Goal: Information Seeking & Learning: Learn about a topic

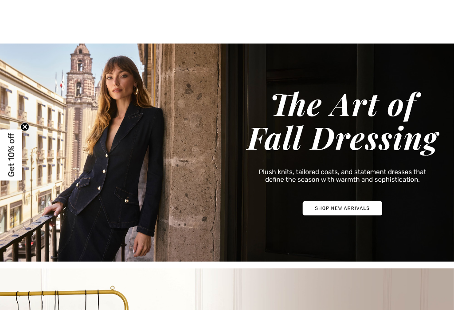
checkbox input "true"
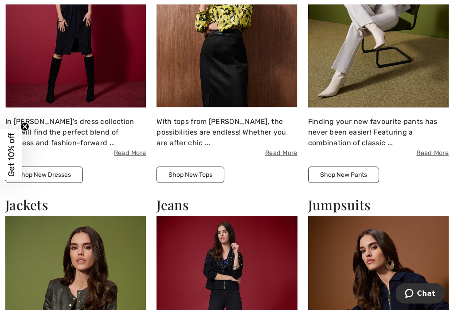
scroll to position [696, 0]
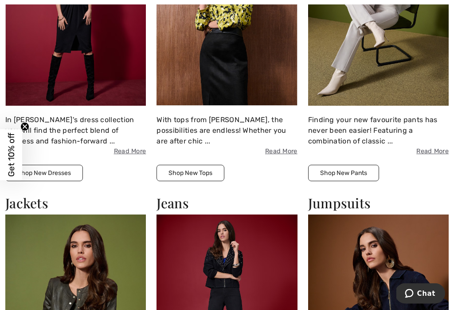
click at [416, 70] on img at bounding box center [378, 20] width 141 height 172
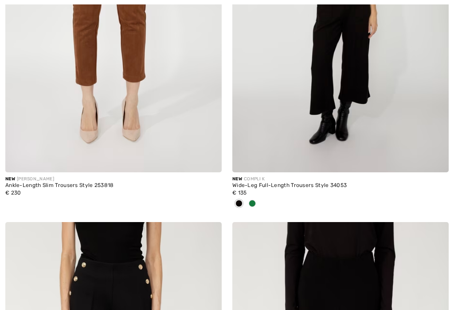
checkbox input "true"
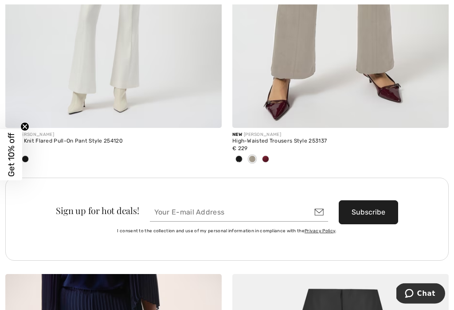
scroll to position [4419, 0]
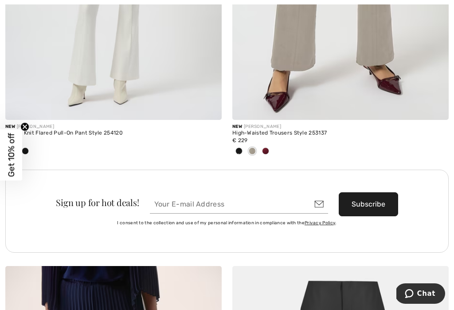
click at [266, 148] on span at bounding box center [265, 150] width 7 height 7
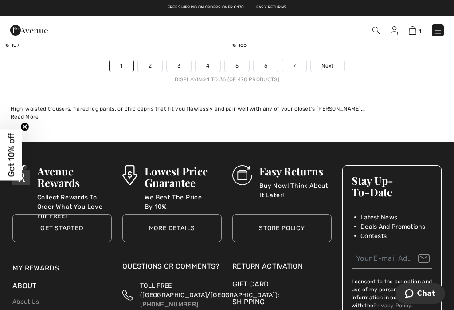
scroll to position [6812, 0]
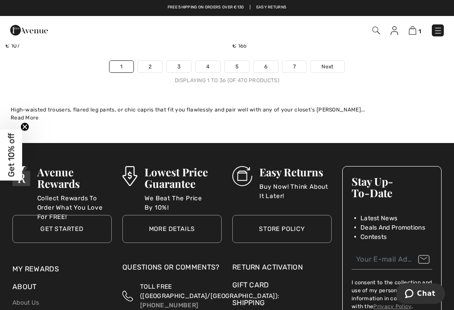
click at [155, 61] on link "2" at bounding box center [150, 67] width 24 height 12
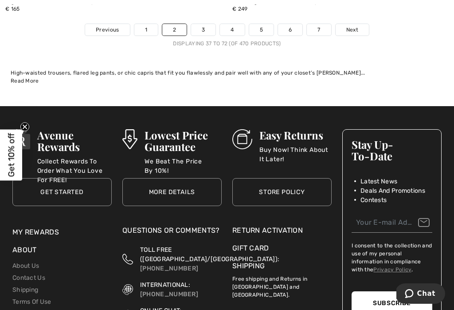
scroll to position [6878, 0]
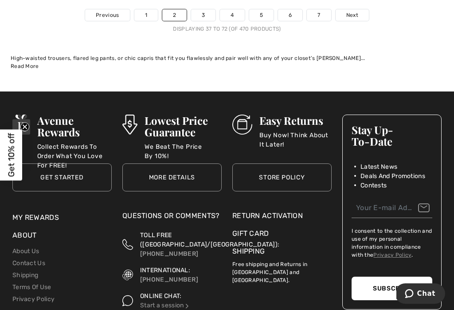
click at [208, 9] on link "3" at bounding box center [203, 15] width 24 height 12
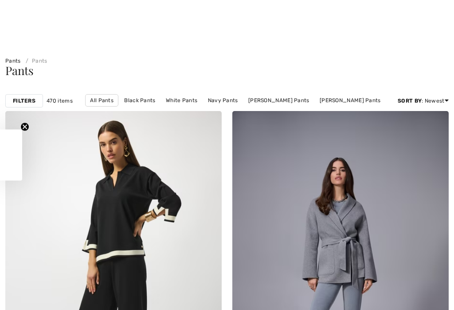
checkbox input "true"
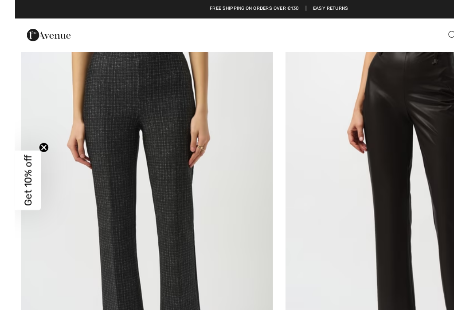
scroll to position [1164, 0]
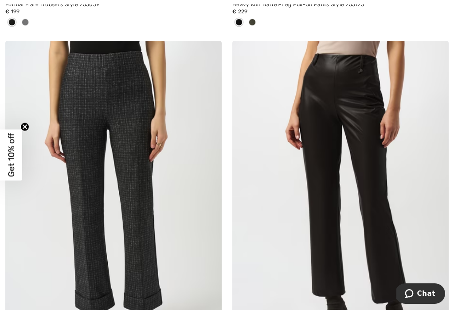
click at [90, 122] on img at bounding box center [113, 203] width 217 height 325
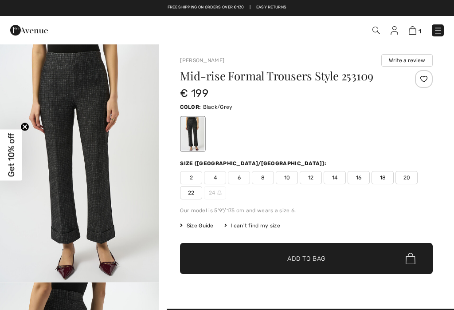
checkbox input "true"
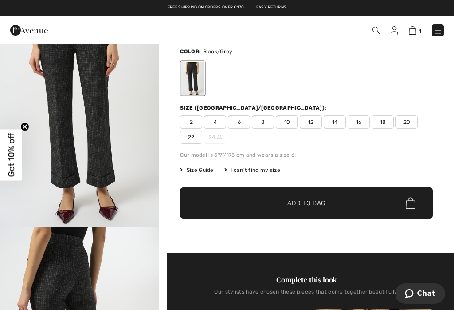
click at [89, 110] on img "1 / 4" at bounding box center [79, 107] width 159 height 238
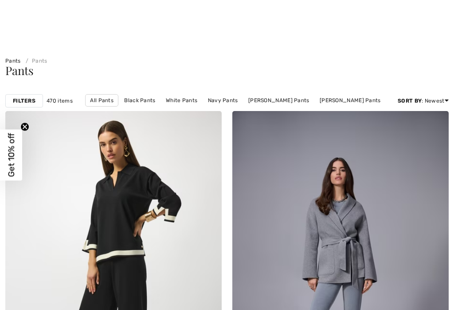
scroll to position [1433, 0]
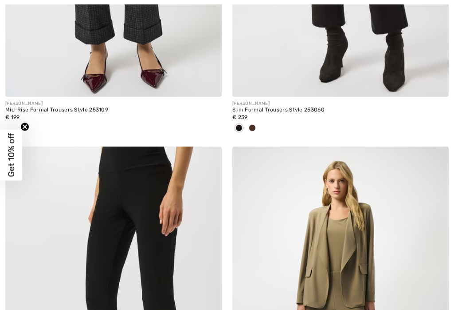
checkbox input "true"
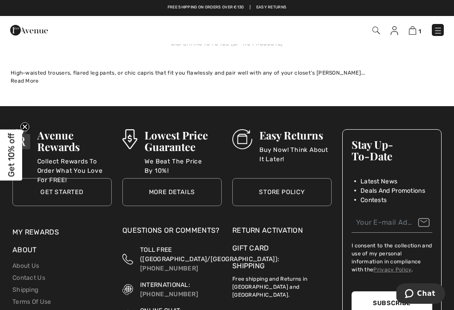
scroll to position [6790, 0]
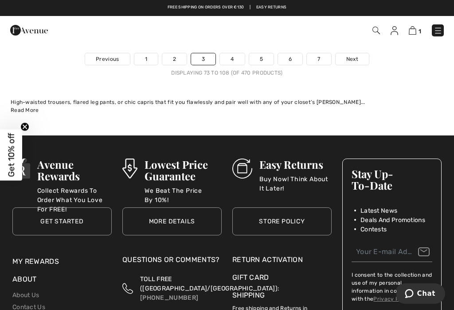
click at [235, 53] on link "4" at bounding box center [232, 59] width 24 height 12
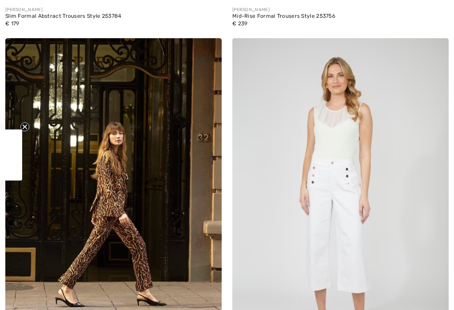
checkbox input "true"
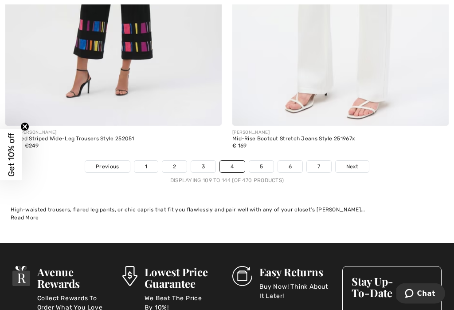
scroll to position [6663, 0]
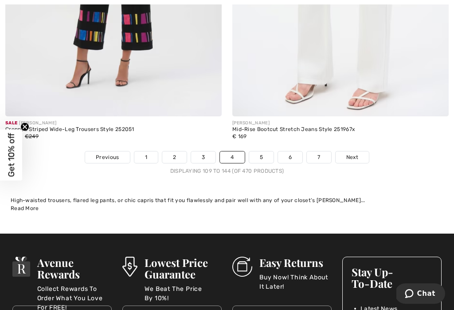
click at [269, 153] on link "5" at bounding box center [261, 157] width 24 height 12
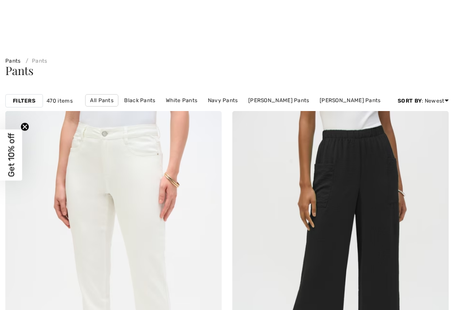
checkbox input "true"
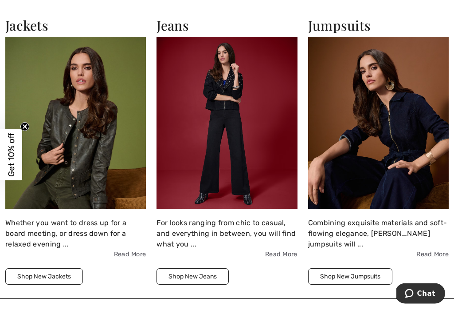
scroll to position [874, 0]
click at [67, 146] on img at bounding box center [75, 123] width 141 height 172
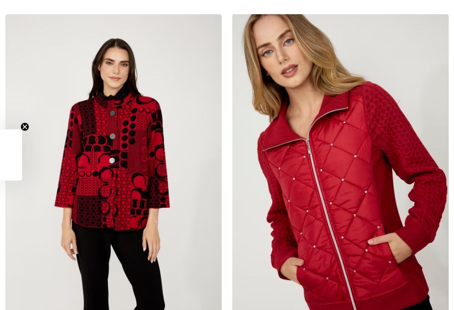
checkbox input "true"
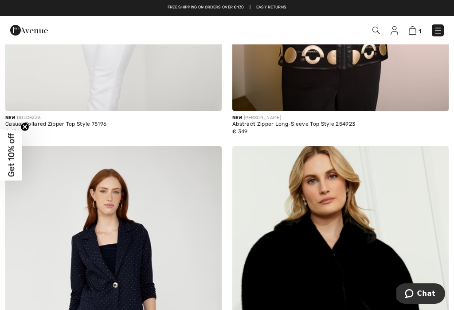
scroll to position [6350, 0]
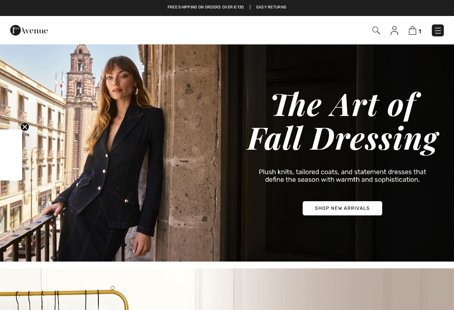
scroll to position [887, 0]
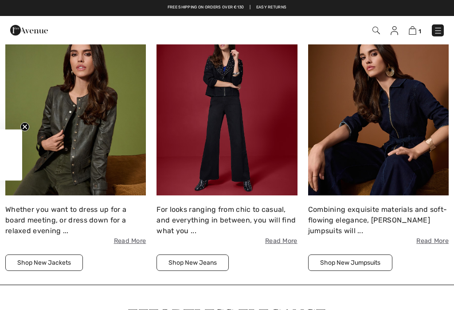
click at [209, 140] on img at bounding box center [227, 109] width 141 height 172
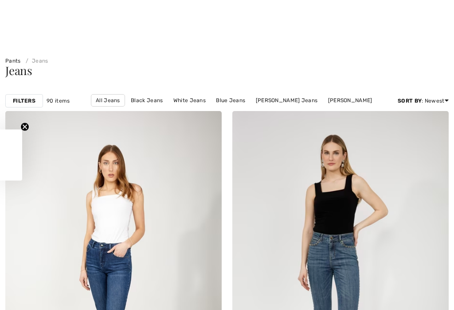
checkbox input "true"
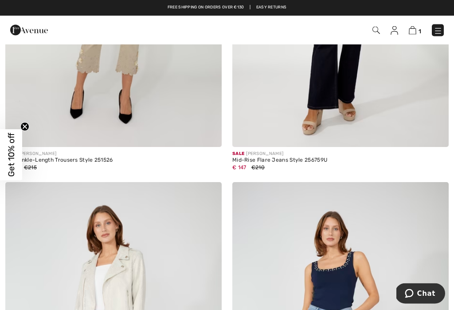
scroll to position [6280, 0]
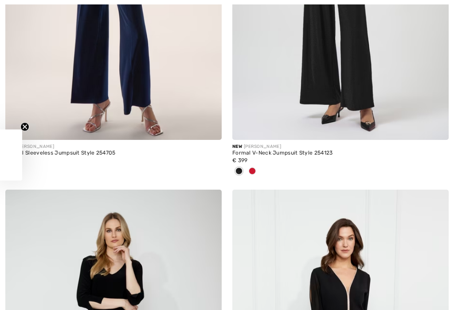
checkbox input "true"
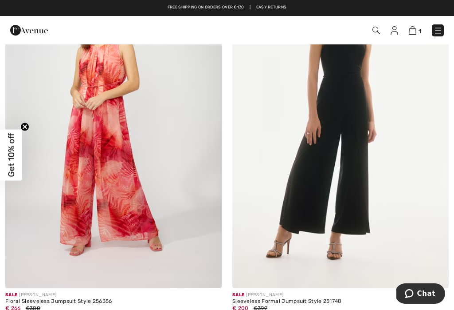
scroll to position [6502, 0]
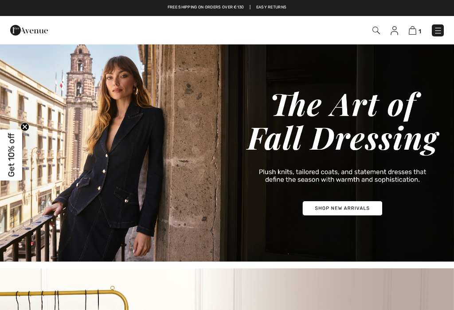
checkbox input "true"
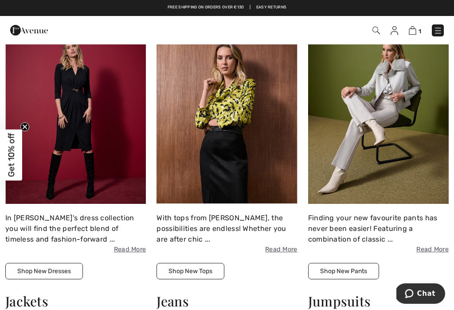
scroll to position [598, 0]
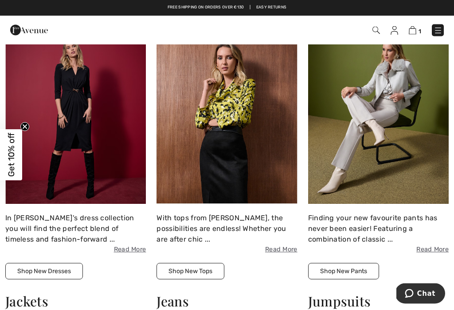
click at [204, 154] on img at bounding box center [227, 118] width 141 height 172
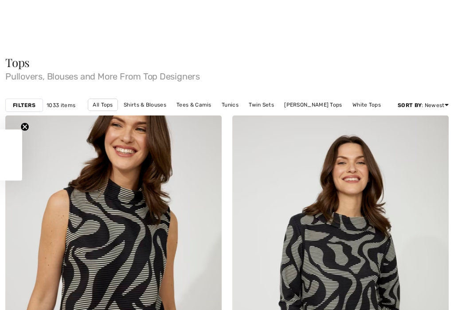
scroll to position [476, 0]
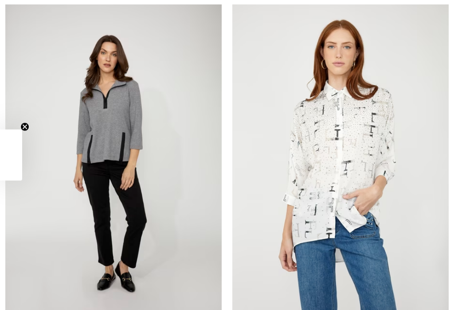
checkbox input "true"
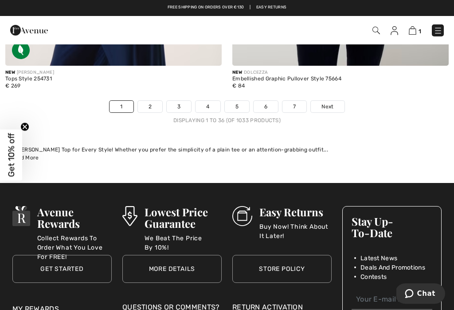
scroll to position [6796, 0]
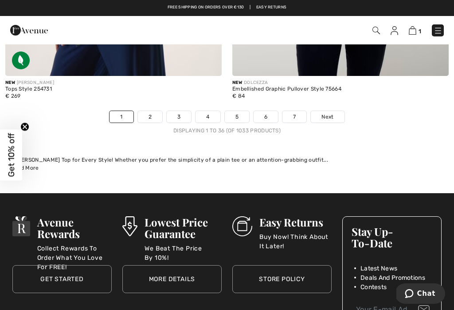
click at [151, 111] on link "2" at bounding box center [150, 117] width 24 height 12
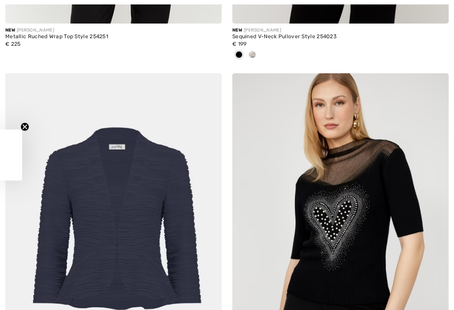
checkbox input "true"
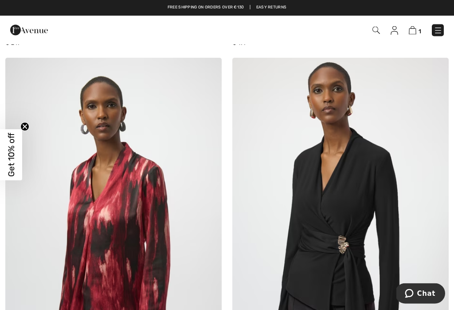
scroll to position [5745, 0]
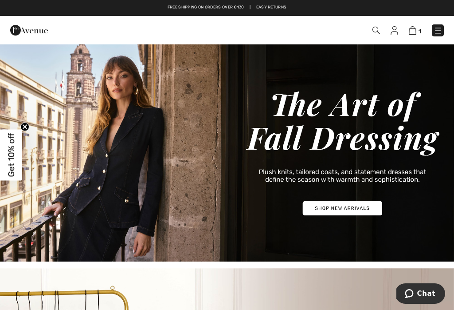
click at [344, 212] on img at bounding box center [227, 152] width 454 height 218
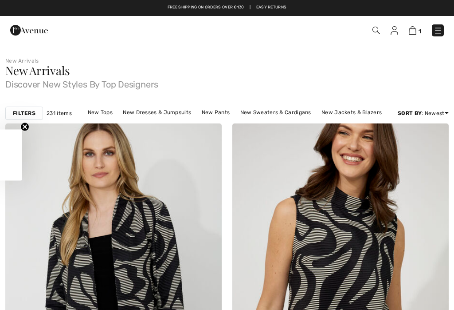
checkbox input "true"
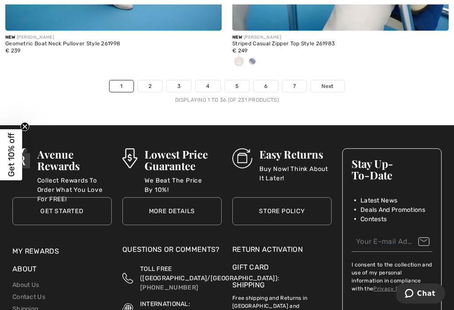
scroll to position [6790, 0]
click at [151, 83] on link "2" at bounding box center [150, 86] width 24 height 12
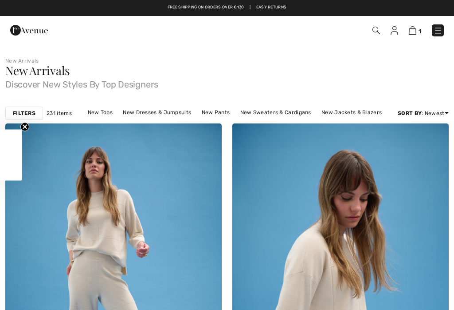
checkbox input "true"
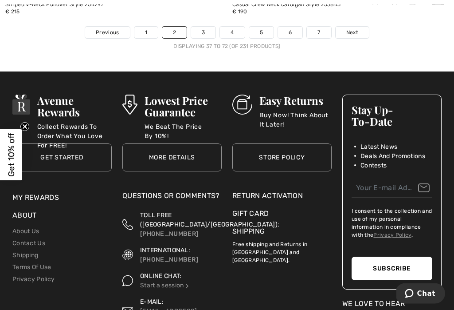
scroll to position [6917, 0]
click at [208, 27] on link "3" at bounding box center [203, 33] width 24 height 12
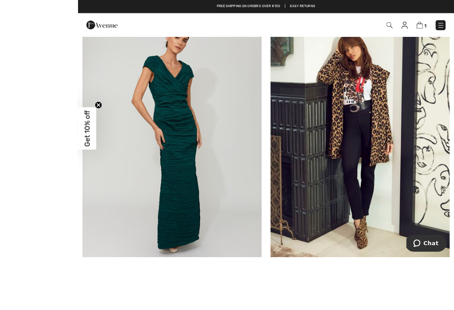
scroll to position [2788, 0]
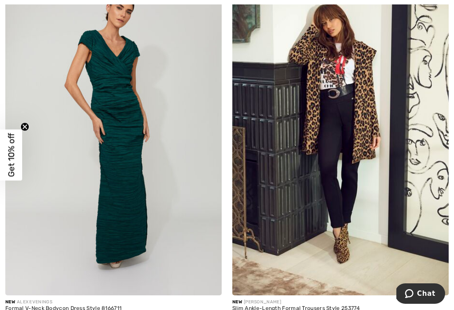
click at [438, 278] on img at bounding box center [436, 282] width 8 height 8
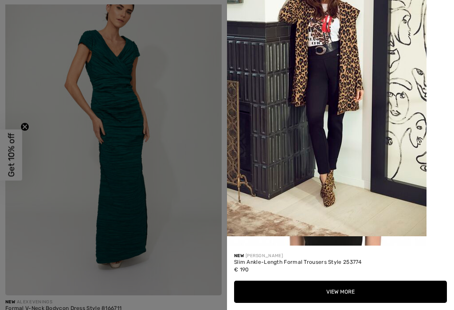
click at [173, 131] on div at bounding box center [227, 155] width 454 height 310
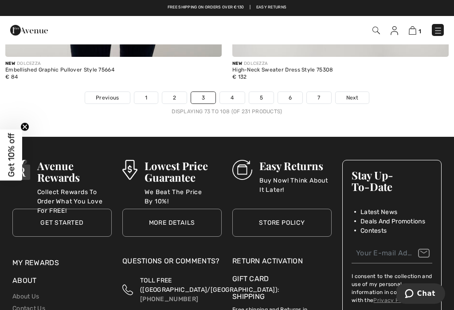
scroll to position [6778, 0]
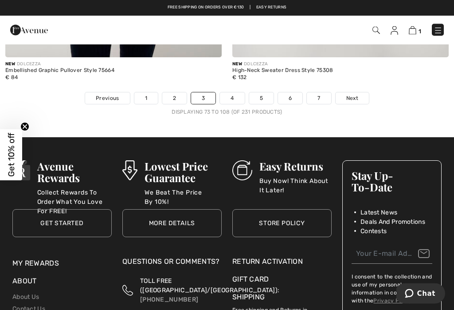
click at [232, 93] on link "4" at bounding box center [232, 99] width 24 height 12
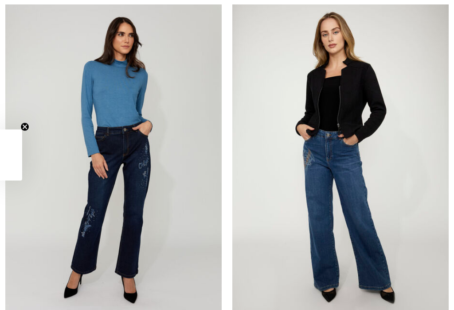
checkbox input "true"
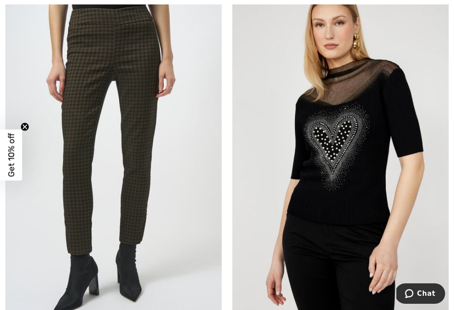
scroll to position [4249, 0]
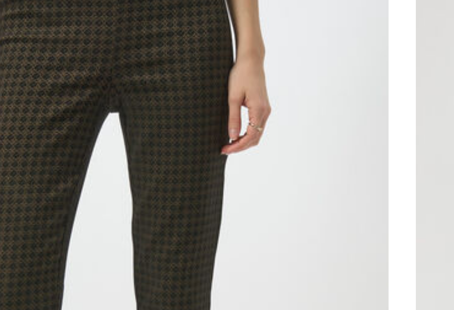
click at [80, 47] on img at bounding box center [113, 154] width 217 height 325
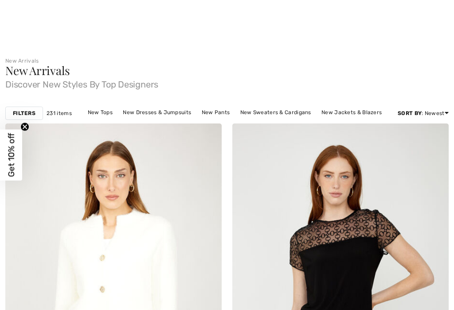
checkbox input "true"
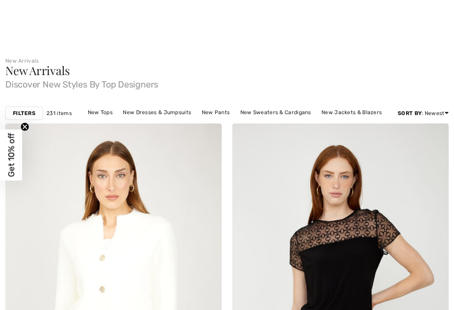
scroll to position [6710, 0]
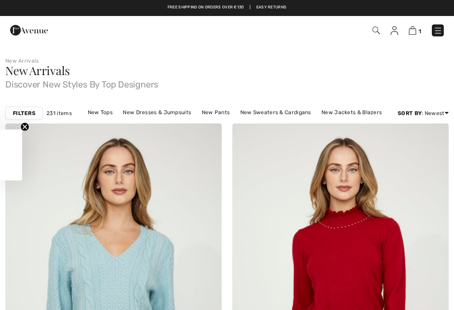
scroll to position [3921, 0]
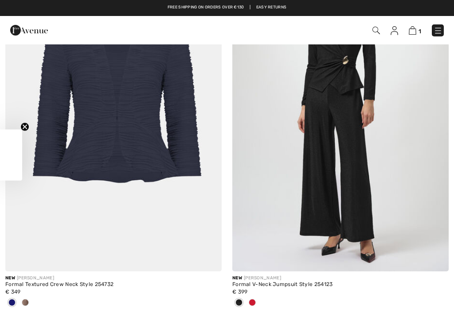
checkbox input "true"
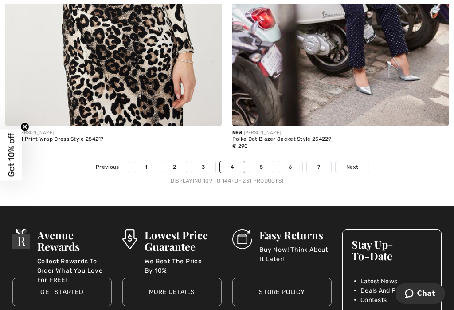
scroll to position [6729, 0]
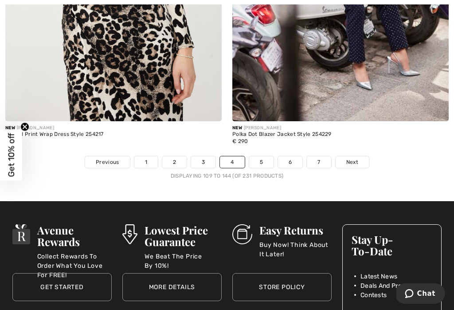
click at [261, 158] on link "5" at bounding box center [261, 162] width 24 height 12
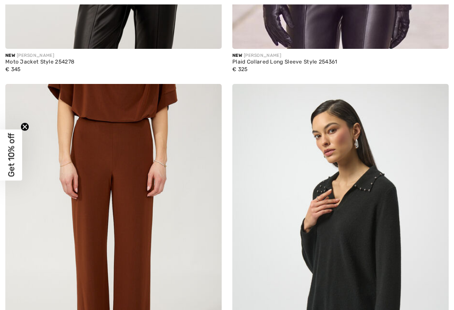
checkbox input "true"
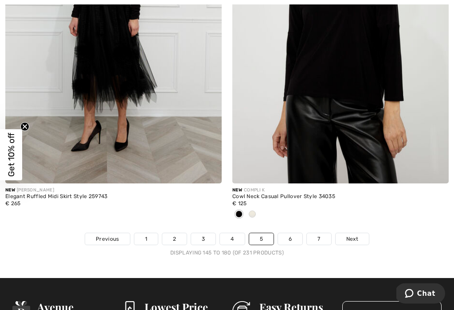
scroll to position [6726, 0]
click at [292, 234] on link "6" at bounding box center [290, 239] width 24 height 12
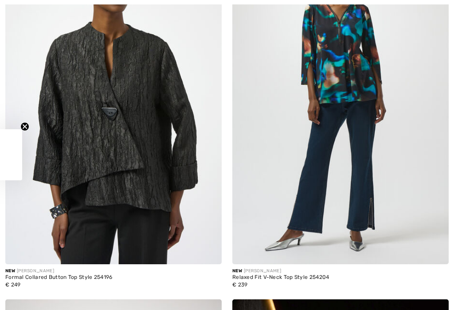
checkbox input "true"
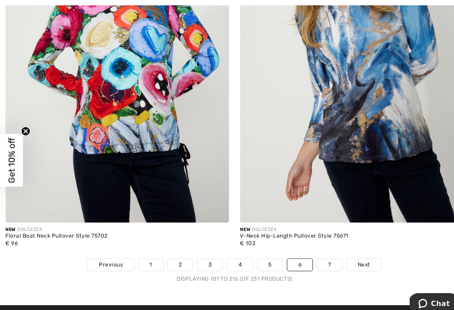
scroll to position [6650, 0]
click at [321, 252] on link "7" at bounding box center [319, 256] width 24 height 12
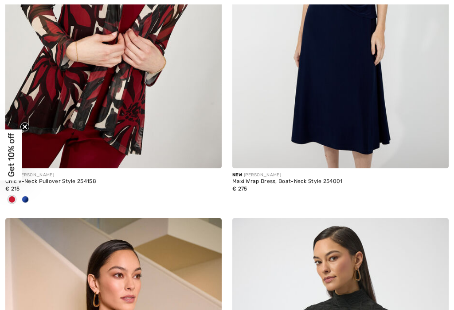
checkbox input "true"
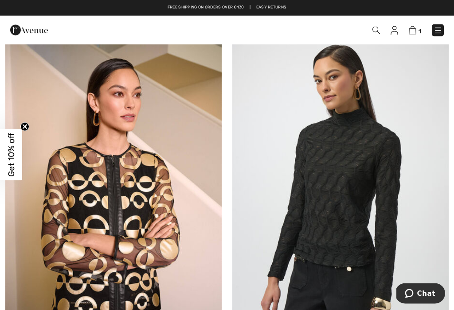
scroll to position [808, 0]
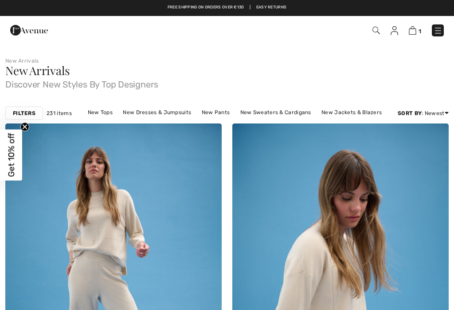
checkbox input "true"
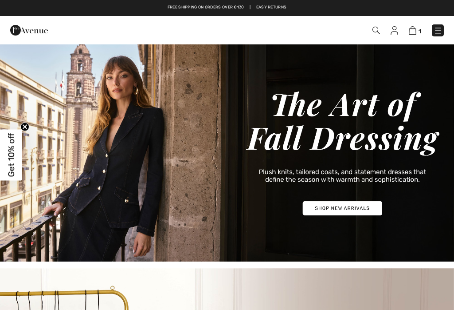
checkbox input "true"
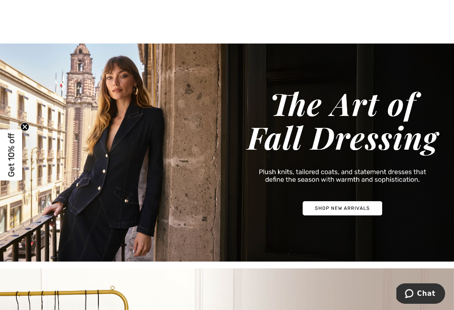
click at [343, 206] on img at bounding box center [227, 152] width 454 height 218
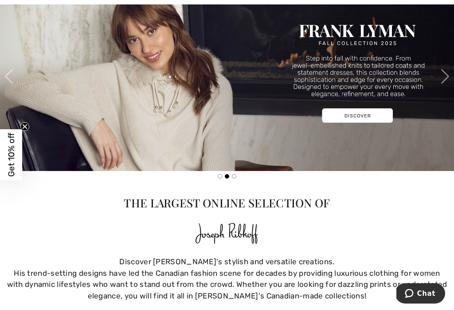
scroll to position [286, 0]
click at [354, 114] on picture at bounding box center [227, 76] width 454 height 189
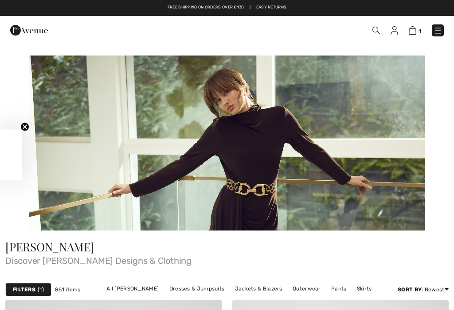
checkbox input "true"
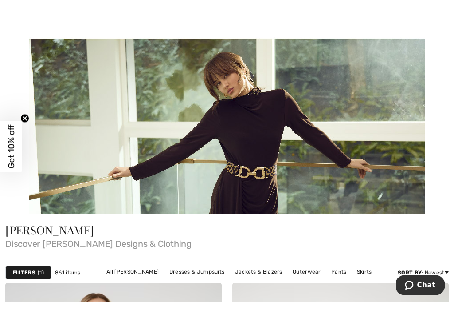
scroll to position [10, 0]
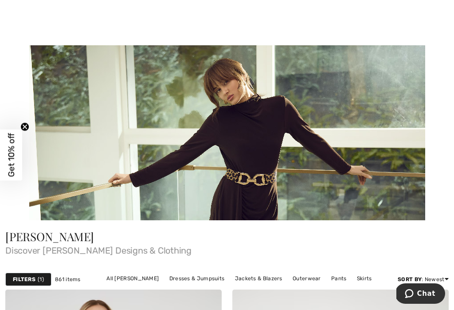
click at [347, 143] on img at bounding box center [227, 132] width 396 height 176
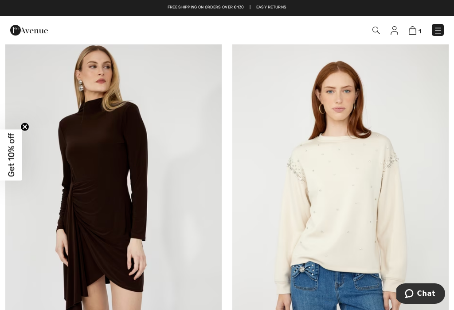
scroll to position [0, 0]
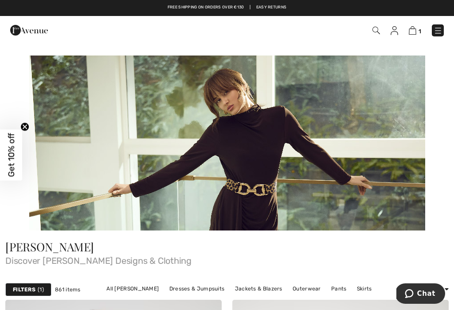
click at [441, 24] on link at bounding box center [438, 30] width 12 height 12
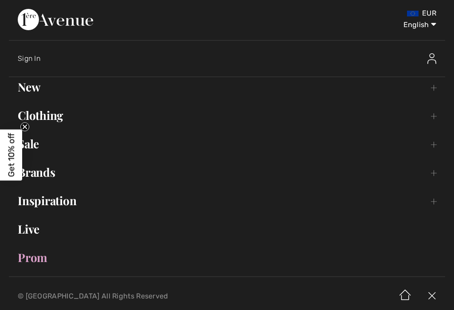
click at [433, 84] on link "New Toggle submenu" at bounding box center [227, 87] width 437 height 20
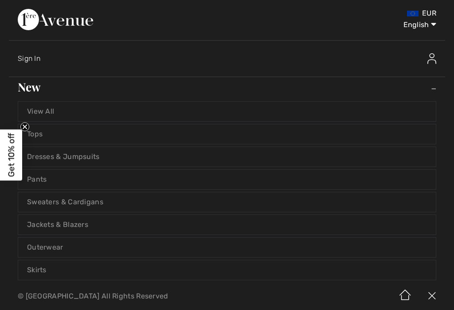
click at [345, 109] on link "View All" at bounding box center [227, 112] width 418 height 20
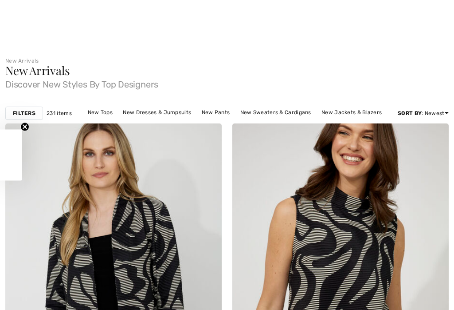
checkbox input "true"
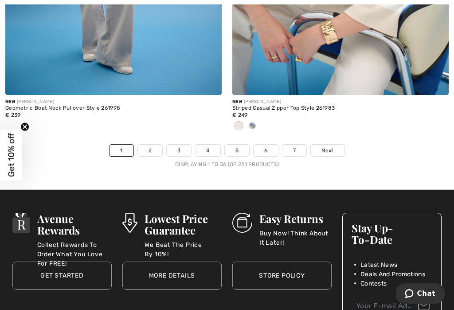
scroll to position [6733, 0]
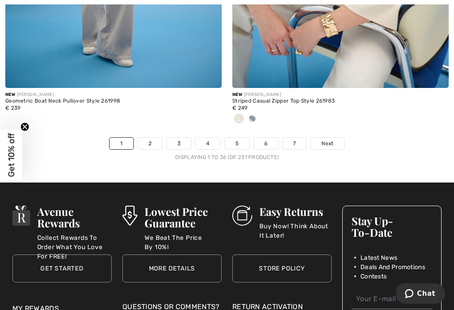
click at [154, 139] on link "2" at bounding box center [150, 144] width 24 height 12
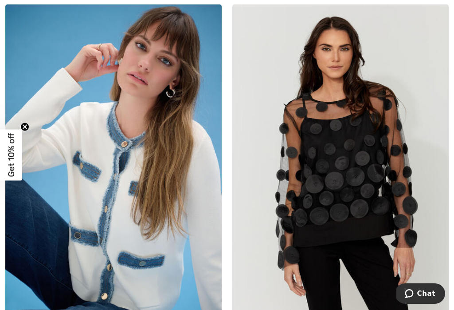
scroll to position [500, 0]
